Goal: Information Seeking & Learning: Learn about a topic

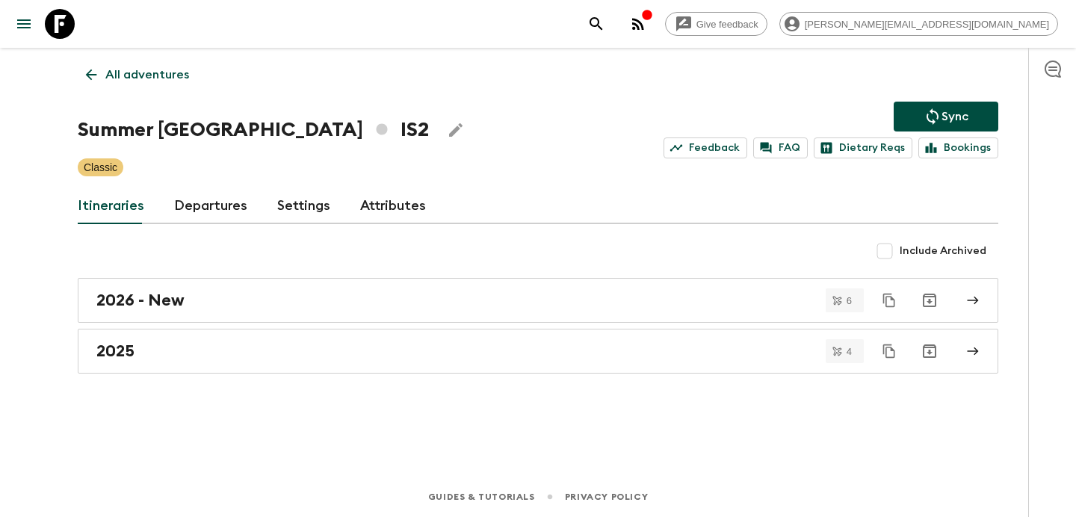
click at [146, 78] on p "All adventures" at bounding box center [147, 75] width 84 height 18
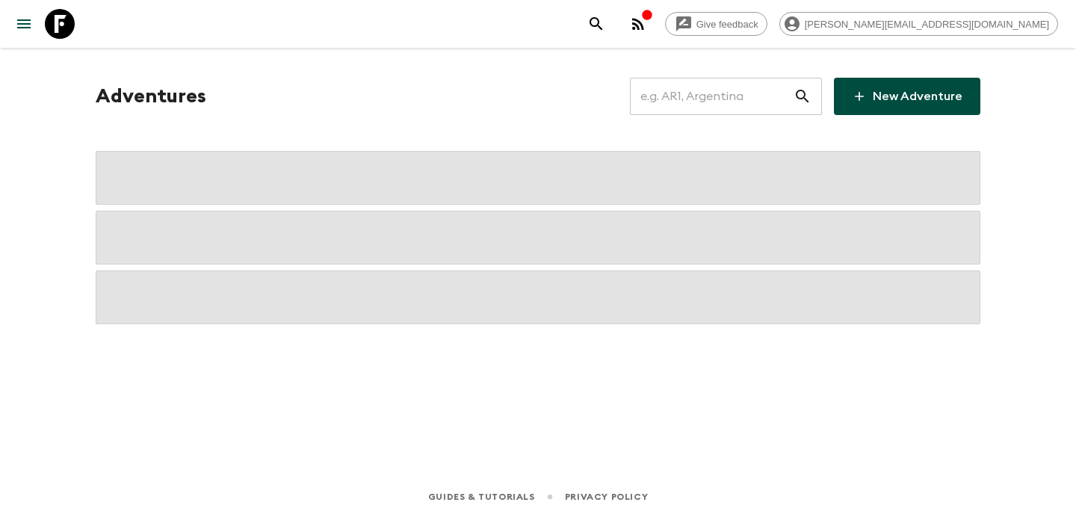
click at [725, 101] on input "text" at bounding box center [712, 96] width 164 height 42
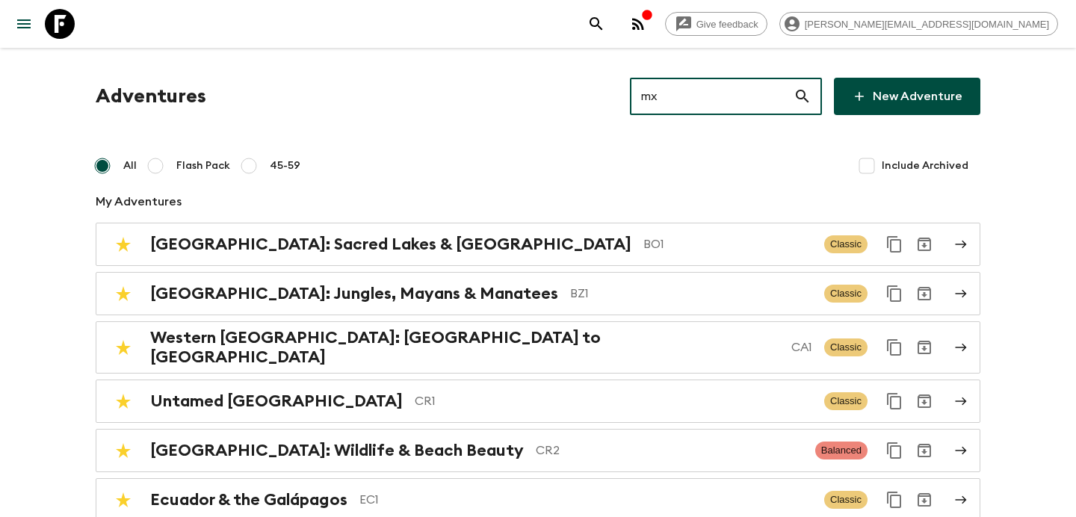
type input "mx2"
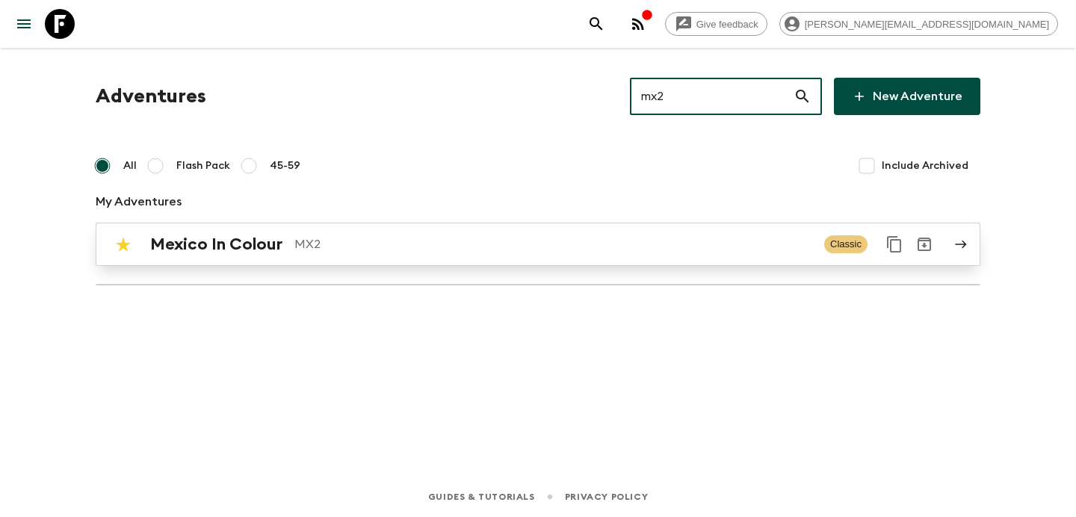
click at [469, 255] on div "Mexico In Colour MX2 Classic" at bounding box center [508, 244] width 801 height 30
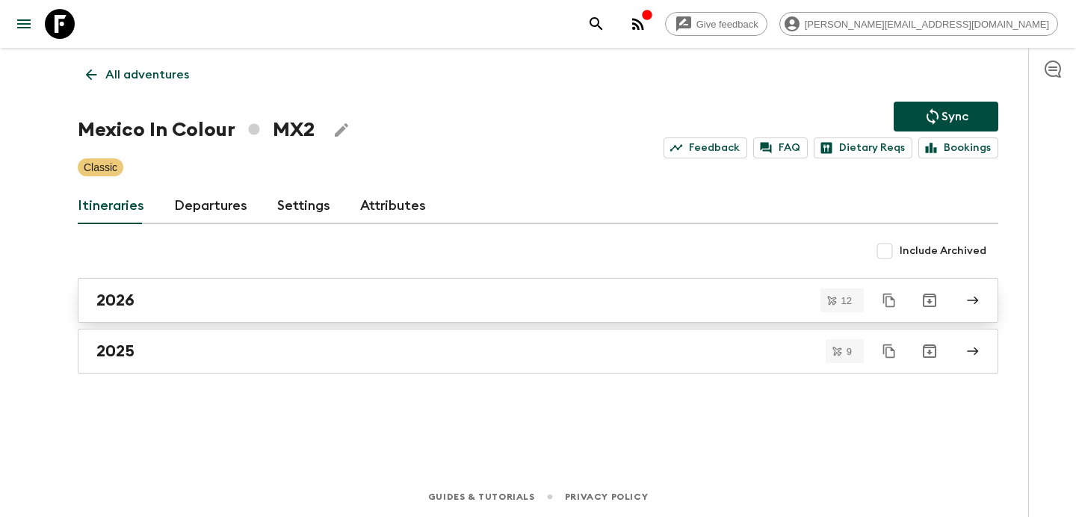
click at [321, 285] on link "2026" at bounding box center [538, 300] width 920 height 45
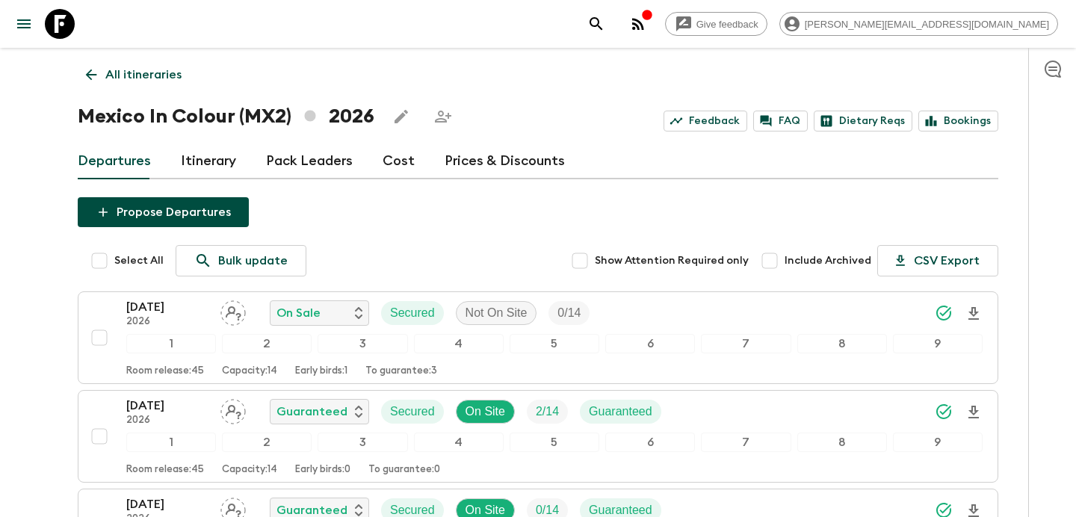
click at [171, 88] on link "All itineraries" at bounding box center [134, 75] width 112 height 30
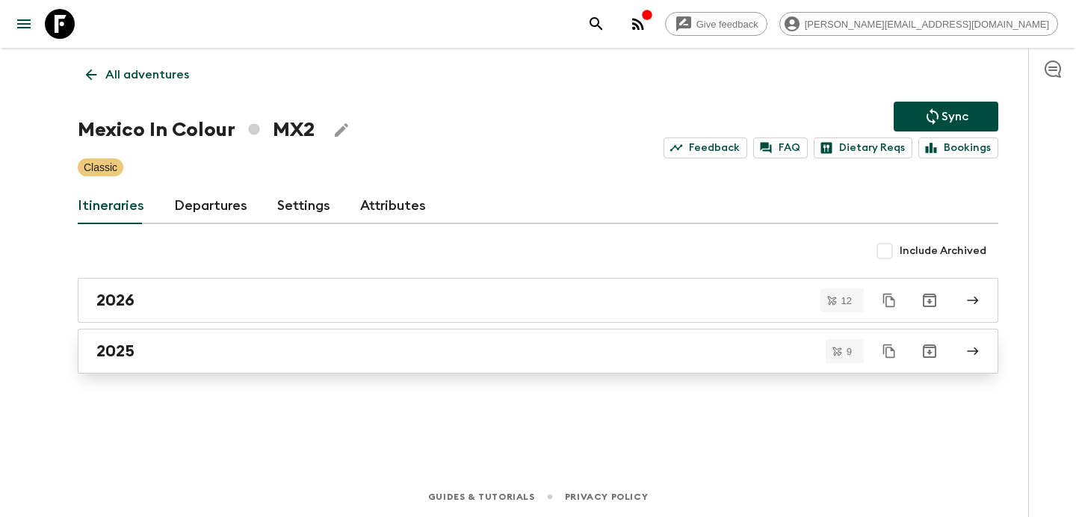
click at [367, 343] on div "2025" at bounding box center [523, 350] width 854 height 19
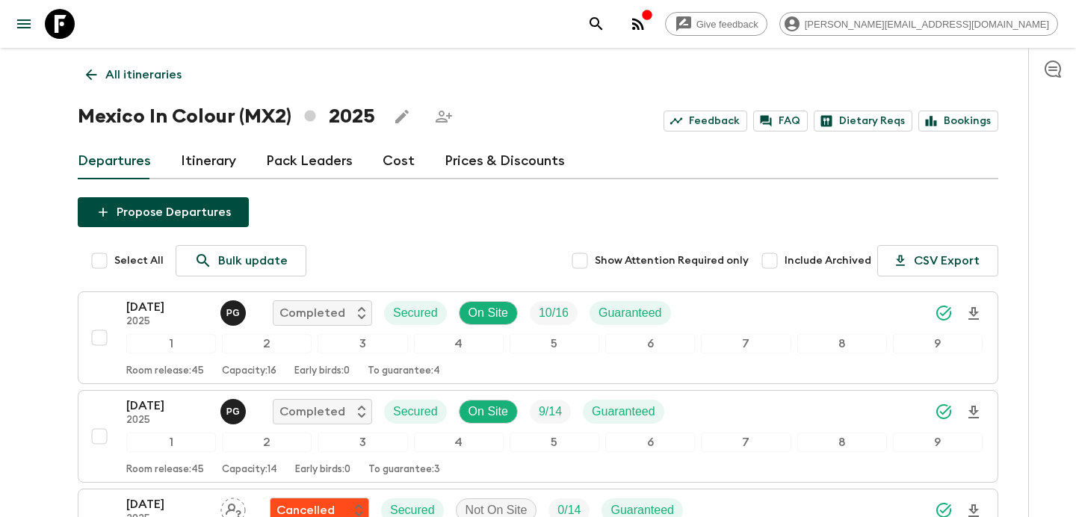
click at [150, 78] on p "All itineraries" at bounding box center [143, 75] width 76 height 18
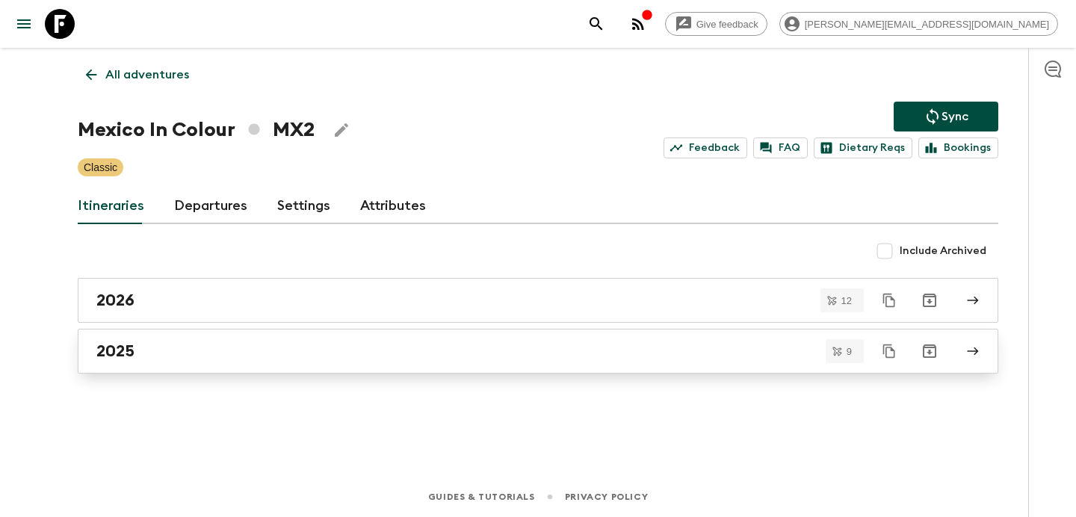
click at [635, 355] on div "2025" at bounding box center [523, 350] width 854 height 19
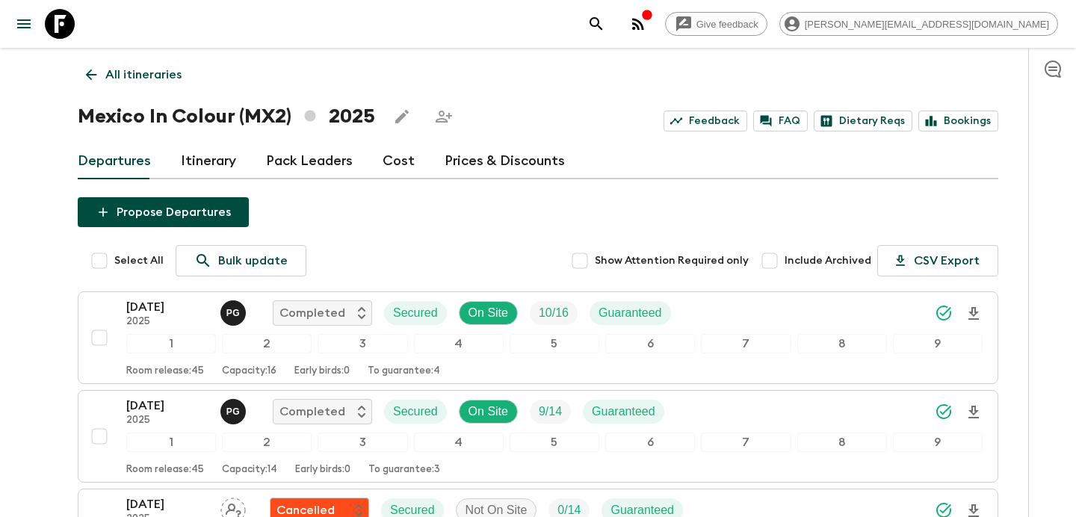
click at [773, 260] on input "Include Archived" at bounding box center [769, 261] width 30 height 30
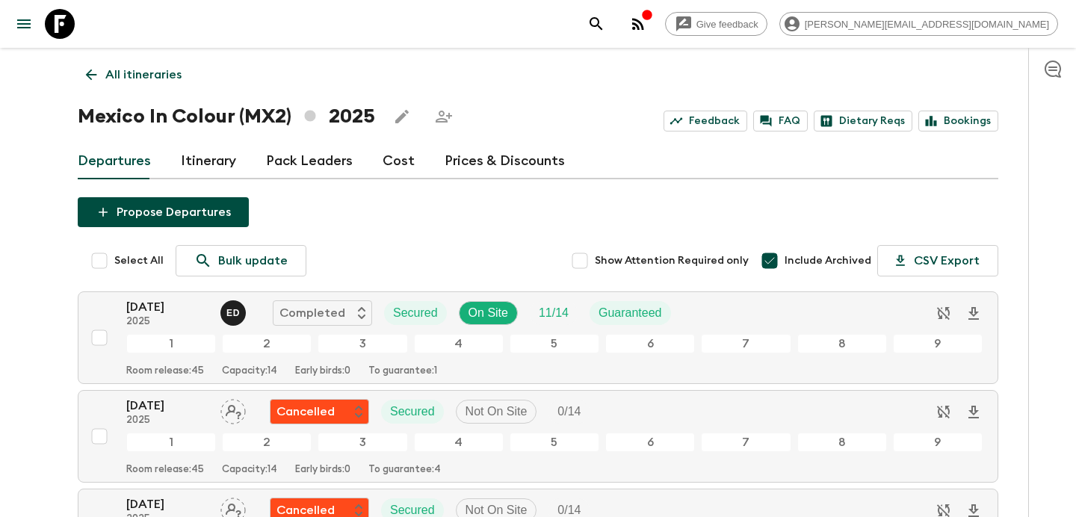
click at [773, 260] on input "Include Archived" at bounding box center [769, 261] width 30 height 30
checkbox input "false"
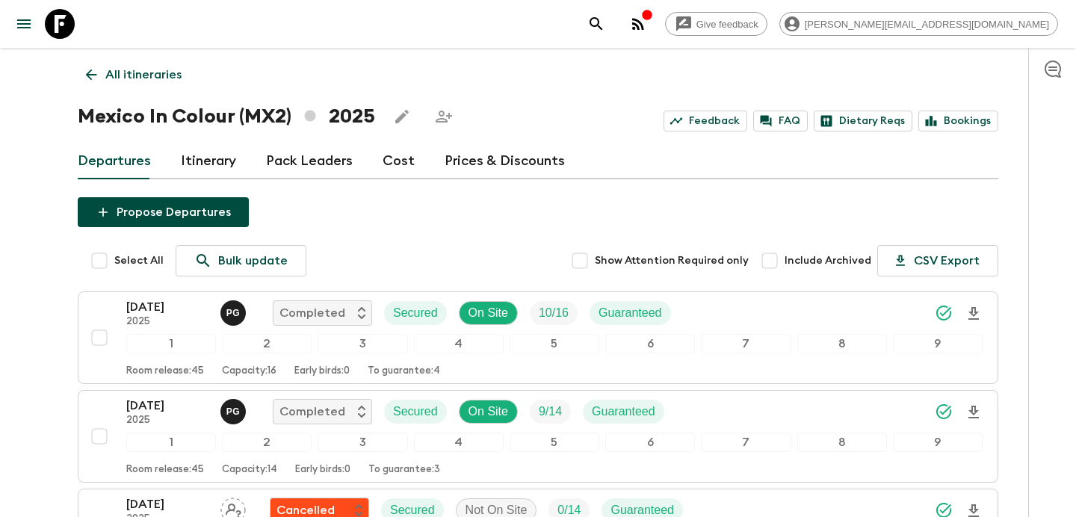
click at [160, 82] on p "All itineraries" at bounding box center [143, 75] width 76 height 18
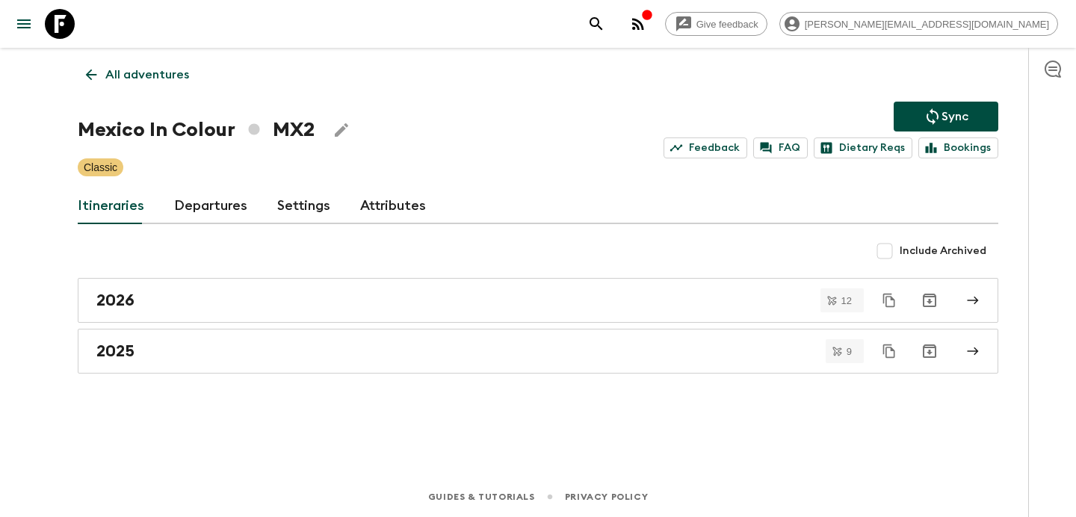
click at [885, 259] on input "Include Archived" at bounding box center [884, 251] width 30 height 30
checkbox input "true"
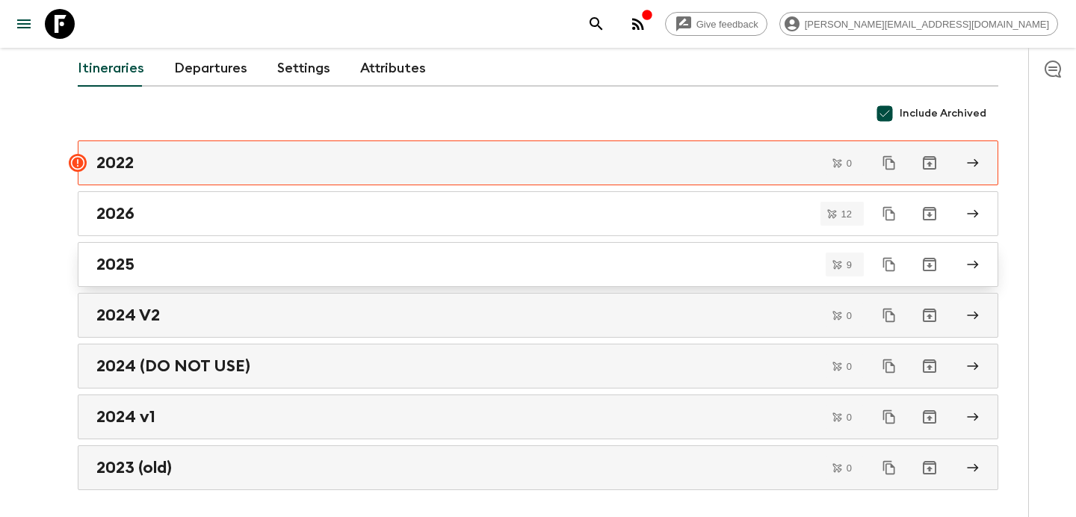
scroll to position [143, 0]
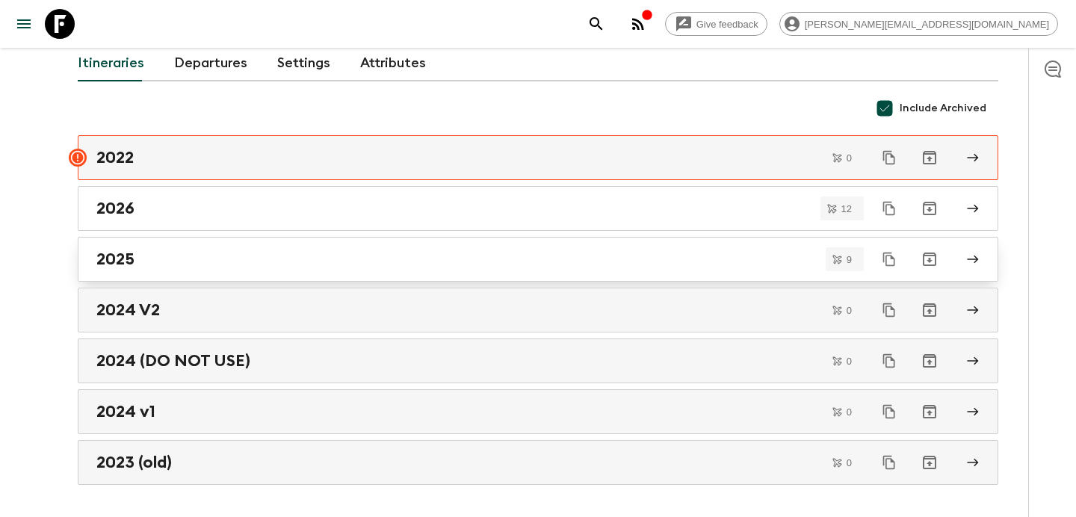
click at [499, 267] on div "2025" at bounding box center [523, 258] width 854 height 19
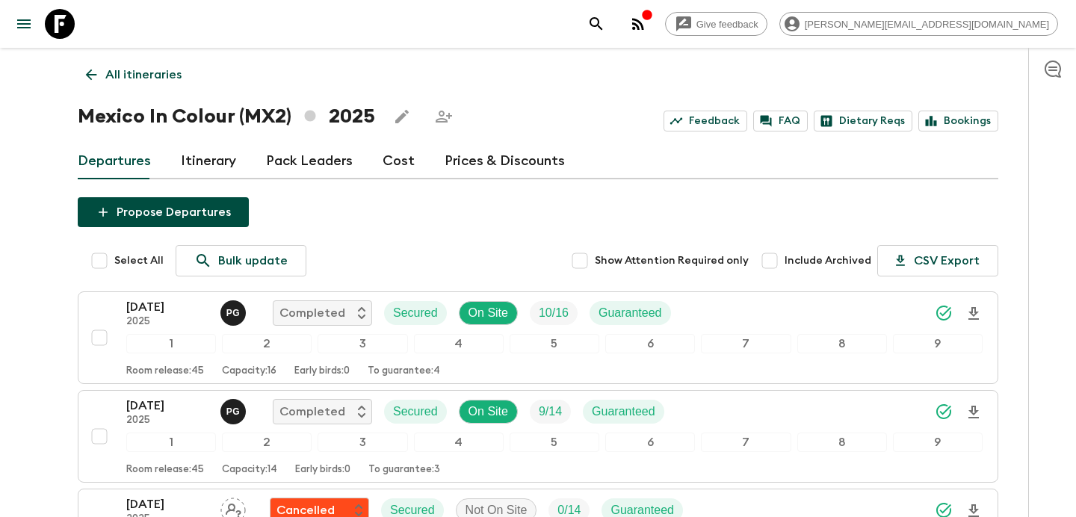
click at [774, 271] on input "Include Archived" at bounding box center [769, 261] width 30 height 30
checkbox input "true"
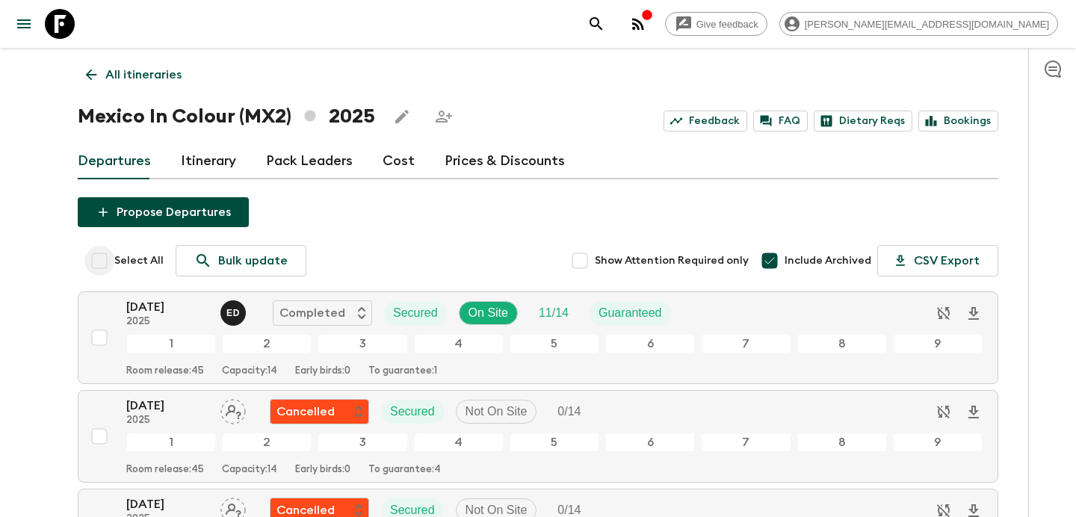
click at [95, 256] on input "Select All" at bounding box center [99, 261] width 30 height 30
checkbox input "true"
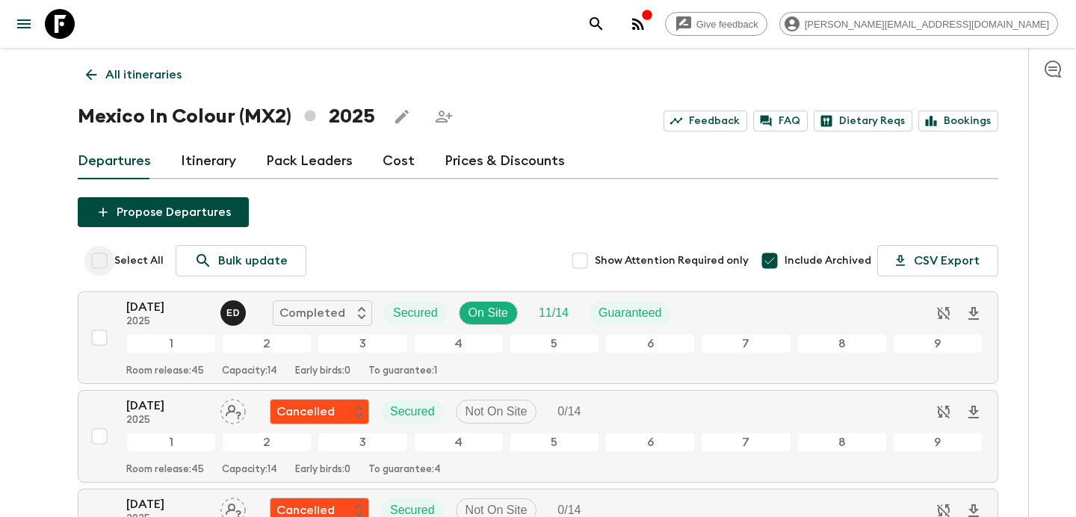
checkbox input "true"
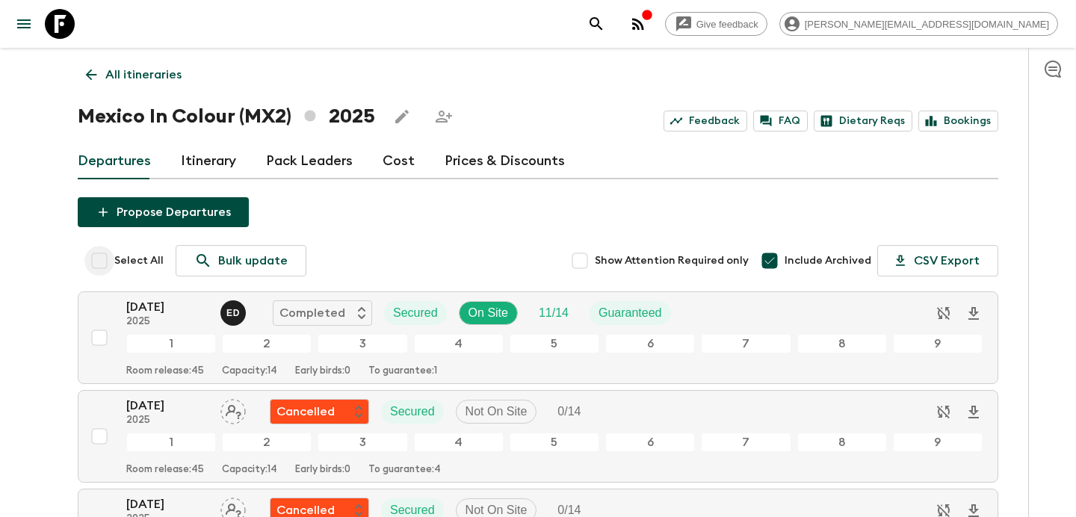
checkbox input "true"
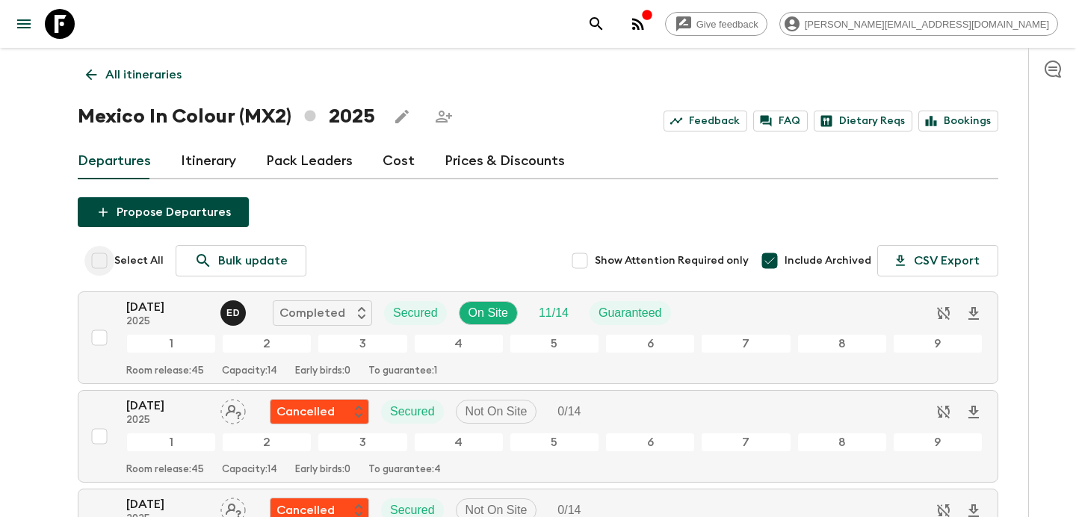
checkbox input "true"
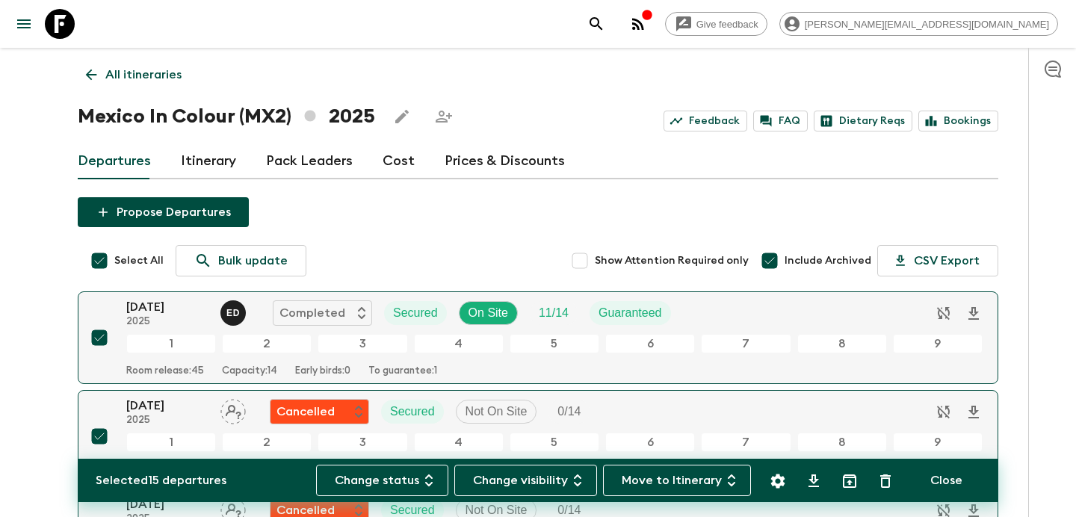
click at [143, 73] on p "All itineraries" at bounding box center [143, 75] width 76 height 18
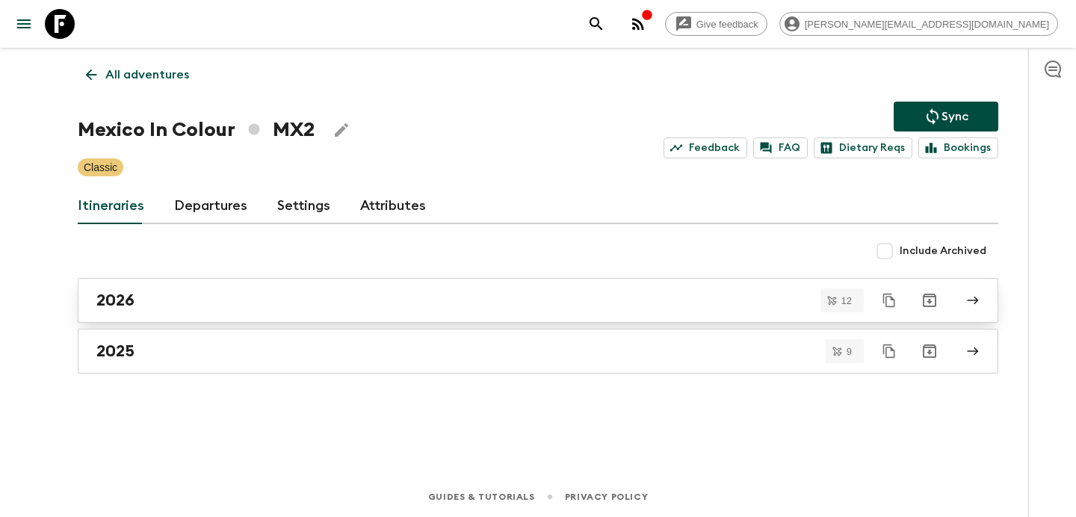
click at [263, 292] on div "2026" at bounding box center [523, 300] width 854 height 19
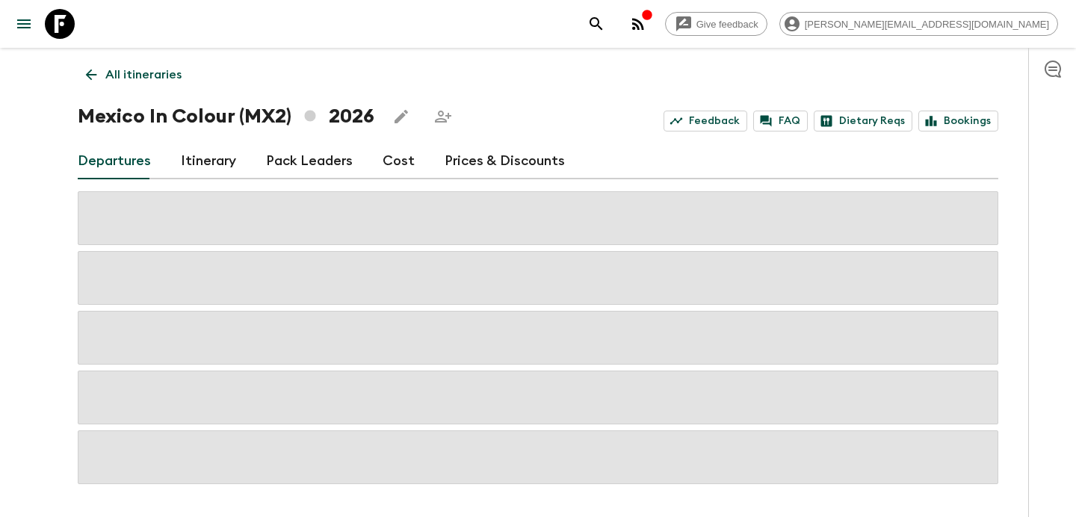
click at [370, 161] on div "Departures Itinerary Pack Leaders Cost Prices & Discounts" at bounding box center [538, 161] width 920 height 36
click at [400, 161] on link "Cost" at bounding box center [398, 161] width 32 height 36
